Goal: Check status: Check status

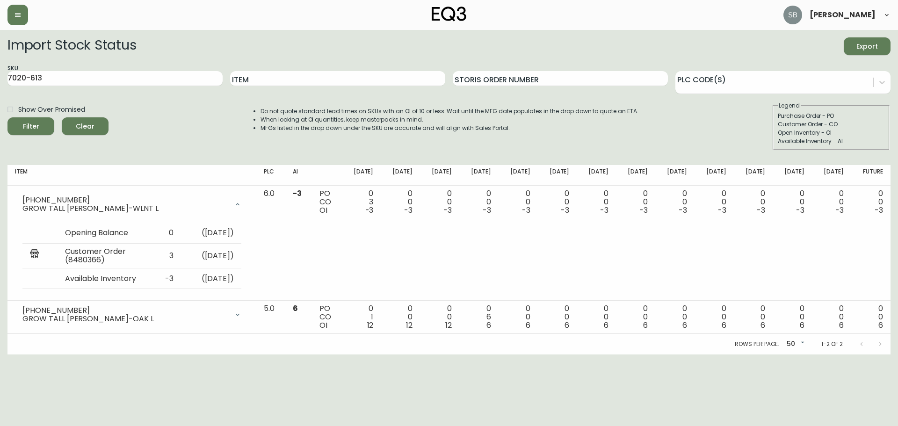
click at [79, 126] on span "Clear" at bounding box center [85, 127] width 32 height 12
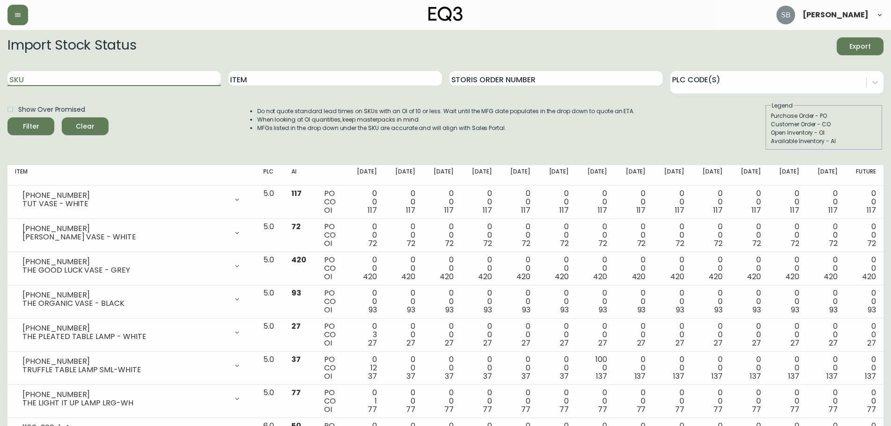
click at [54, 81] on input "SKU" at bounding box center [113, 78] width 213 height 15
paste input "[PHONE_NUMBER]"
type input "[PHONE_NUMBER]"
click at [7, 117] on button "Filter" at bounding box center [30, 126] width 47 height 18
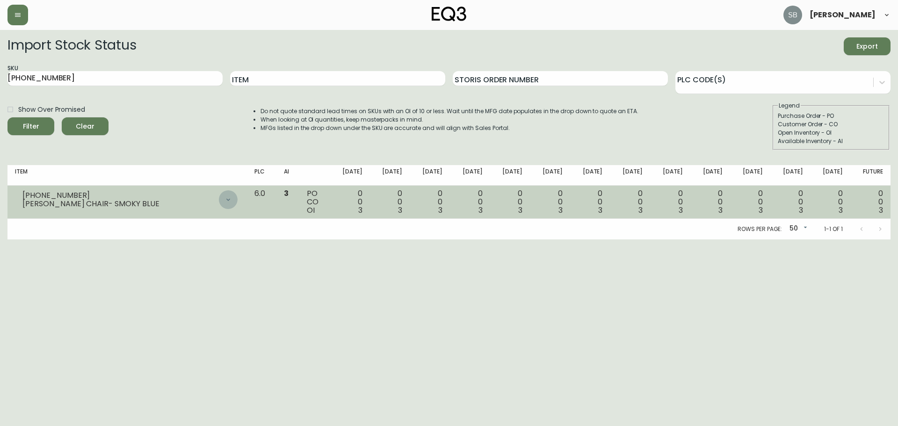
click at [232, 198] on icon at bounding box center [228, 199] width 7 height 7
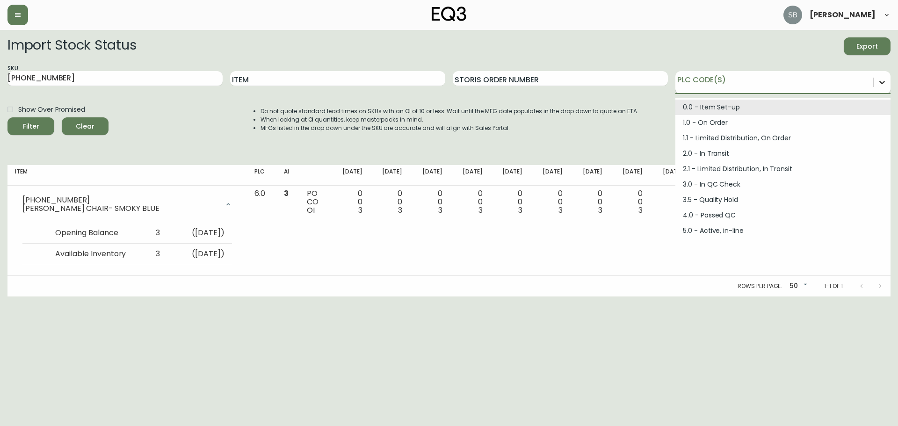
click at [885, 81] on icon at bounding box center [881, 82] width 9 height 9
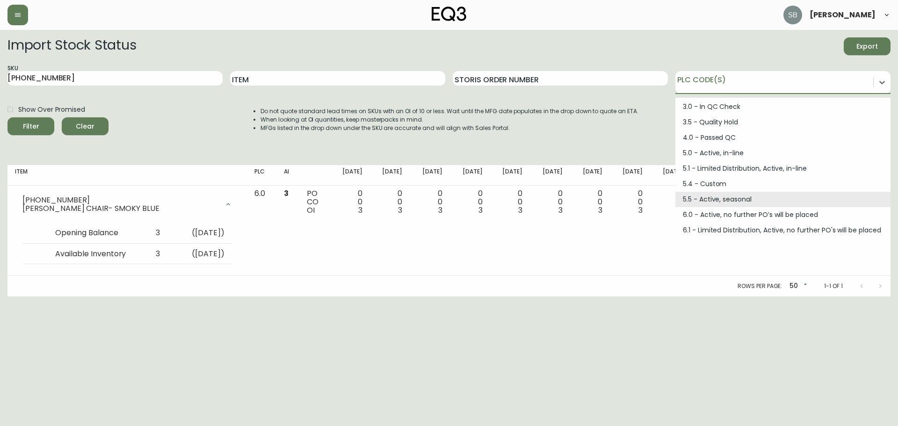
scroll to position [94, 0]
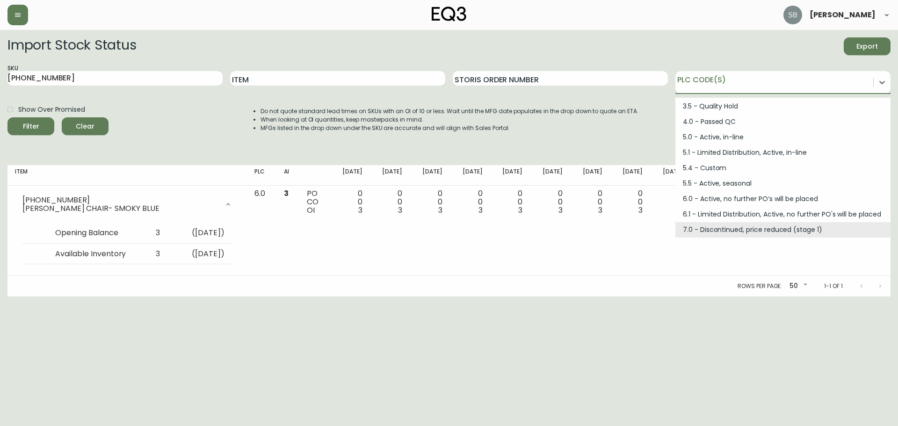
drag, startPoint x: 489, startPoint y: 291, endPoint x: 385, endPoint y: 187, distance: 147.5
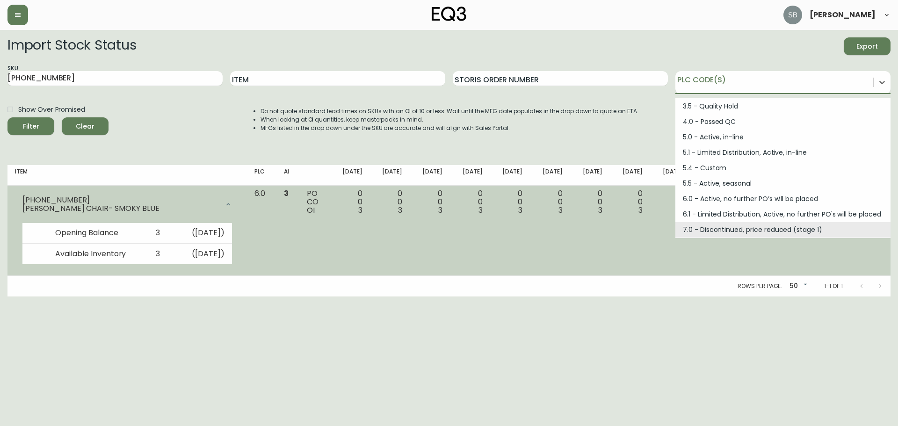
click at [488, 288] on div "Rows per page: 50 50 1-1 of 1" at bounding box center [448, 286] width 883 height 21
